Goal: Information Seeking & Learning: Learn about a topic

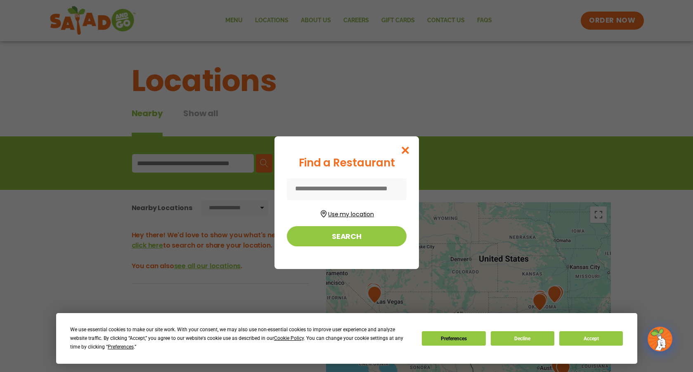
click at [338, 213] on button "Use my location" at bounding box center [347, 213] width 120 height 11
click at [528, 340] on button "Decline" at bounding box center [522, 339] width 64 height 14
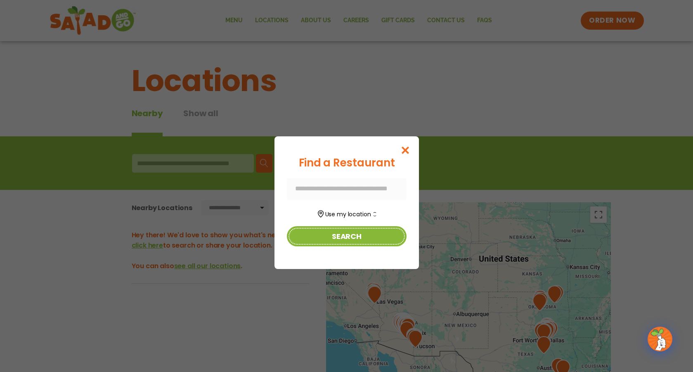
click at [348, 238] on button "Search" at bounding box center [347, 236] width 120 height 20
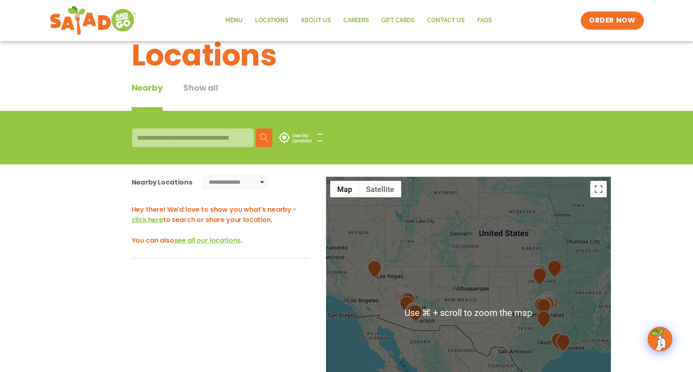
scroll to position [33, 0]
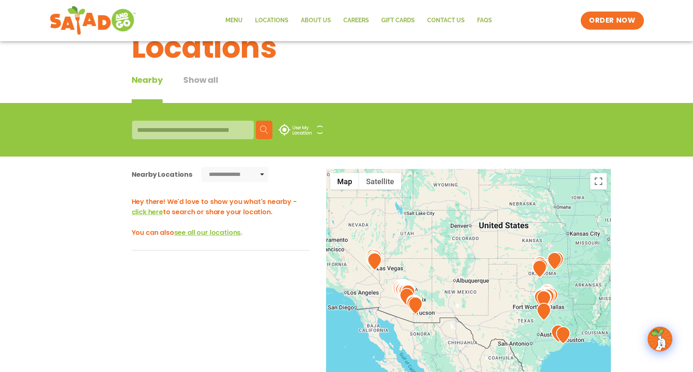
click at [208, 130] on div at bounding box center [193, 130] width 122 height 19
click at [208, 129] on div at bounding box center [193, 130] width 122 height 19
click at [207, 130] on div at bounding box center [193, 130] width 122 height 19
click at [261, 177] on select "**********" at bounding box center [234, 174] width 67 height 15
select select "*"
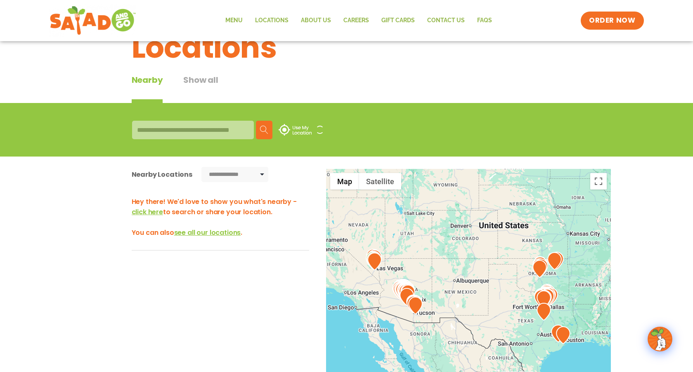
click at [201, 167] on select "**********" at bounding box center [234, 174] width 67 height 15
click at [204, 129] on div at bounding box center [193, 130] width 122 height 19
click at [297, 128] on img at bounding box center [294, 130] width 33 height 12
click at [263, 129] on img at bounding box center [264, 130] width 8 height 8
click at [238, 20] on link "Menu" at bounding box center [234, 20] width 30 height 19
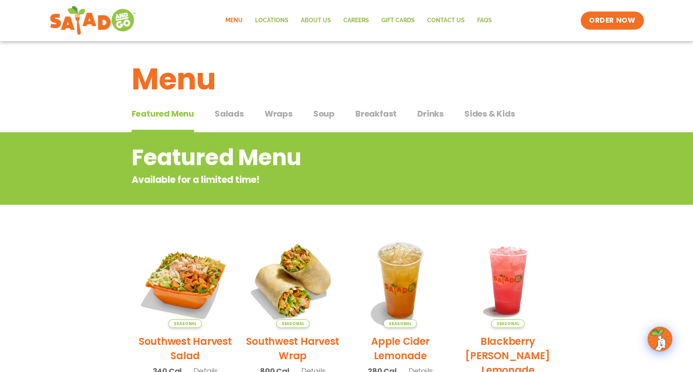
click at [227, 113] on span "Salads" at bounding box center [228, 114] width 29 height 12
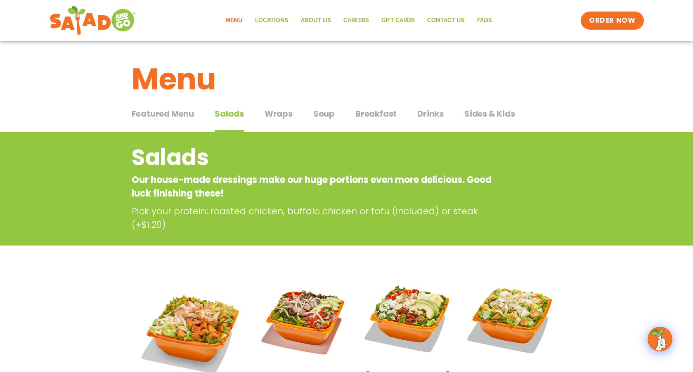
click at [184, 115] on span "Featured Menu" at bounding box center [163, 114] width 62 height 12
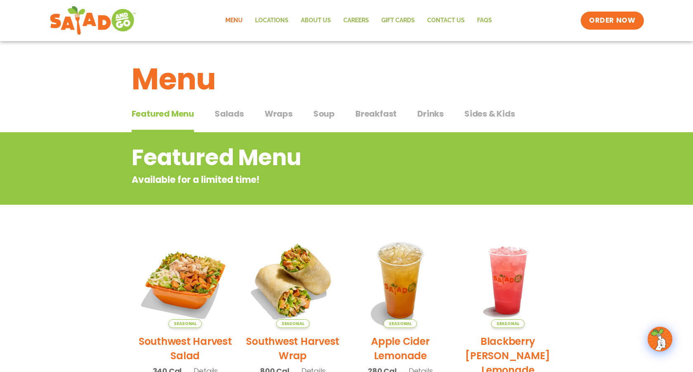
click at [231, 113] on span "Salads" at bounding box center [228, 114] width 29 height 12
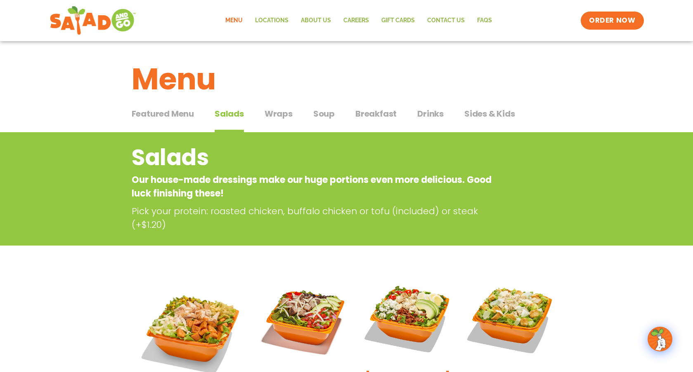
click at [277, 114] on span "Wraps" at bounding box center [278, 114] width 28 height 12
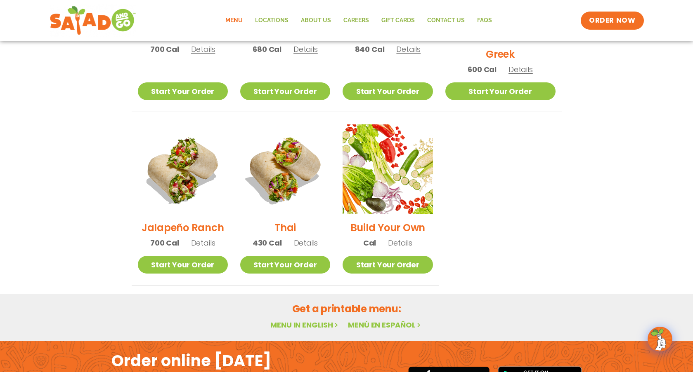
scroll to position [535, 0]
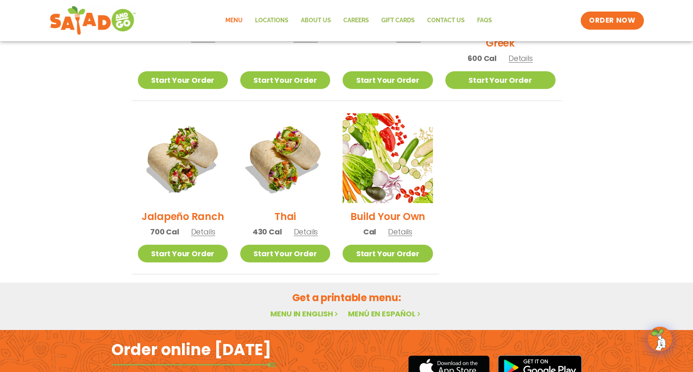
click at [317, 227] on span "Details" at bounding box center [306, 232] width 24 height 10
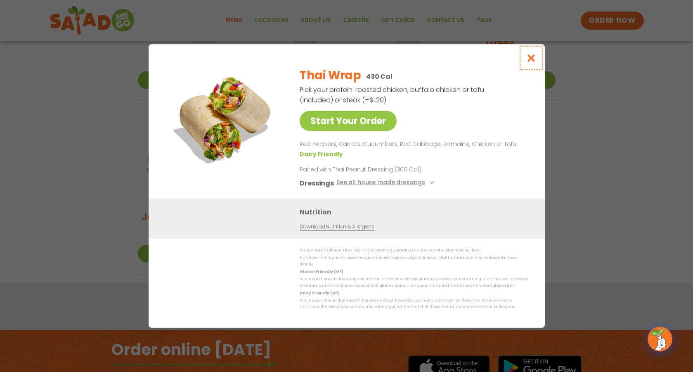
click at [532, 60] on icon "Close modal" at bounding box center [531, 58] width 10 height 9
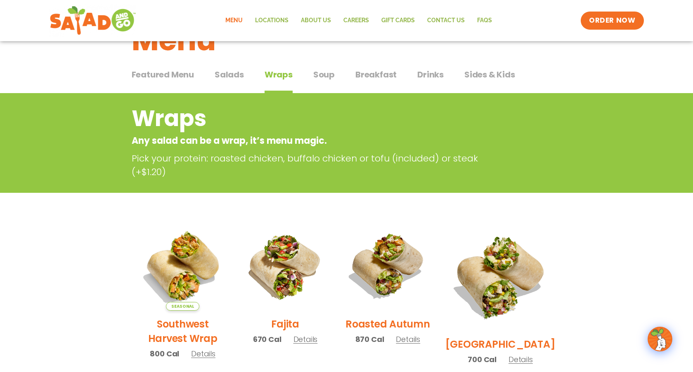
scroll to position [0, 0]
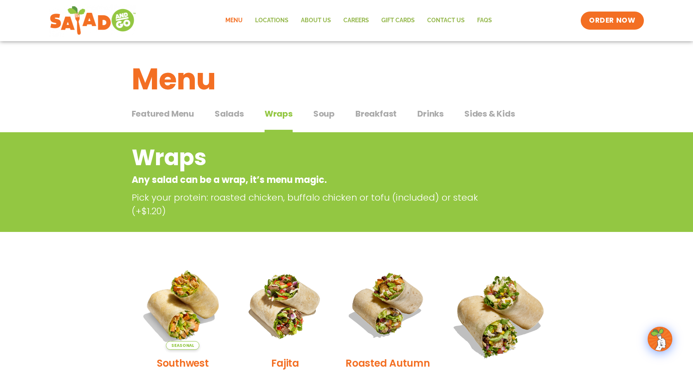
click at [323, 115] on span "Soup" at bounding box center [323, 114] width 21 height 12
